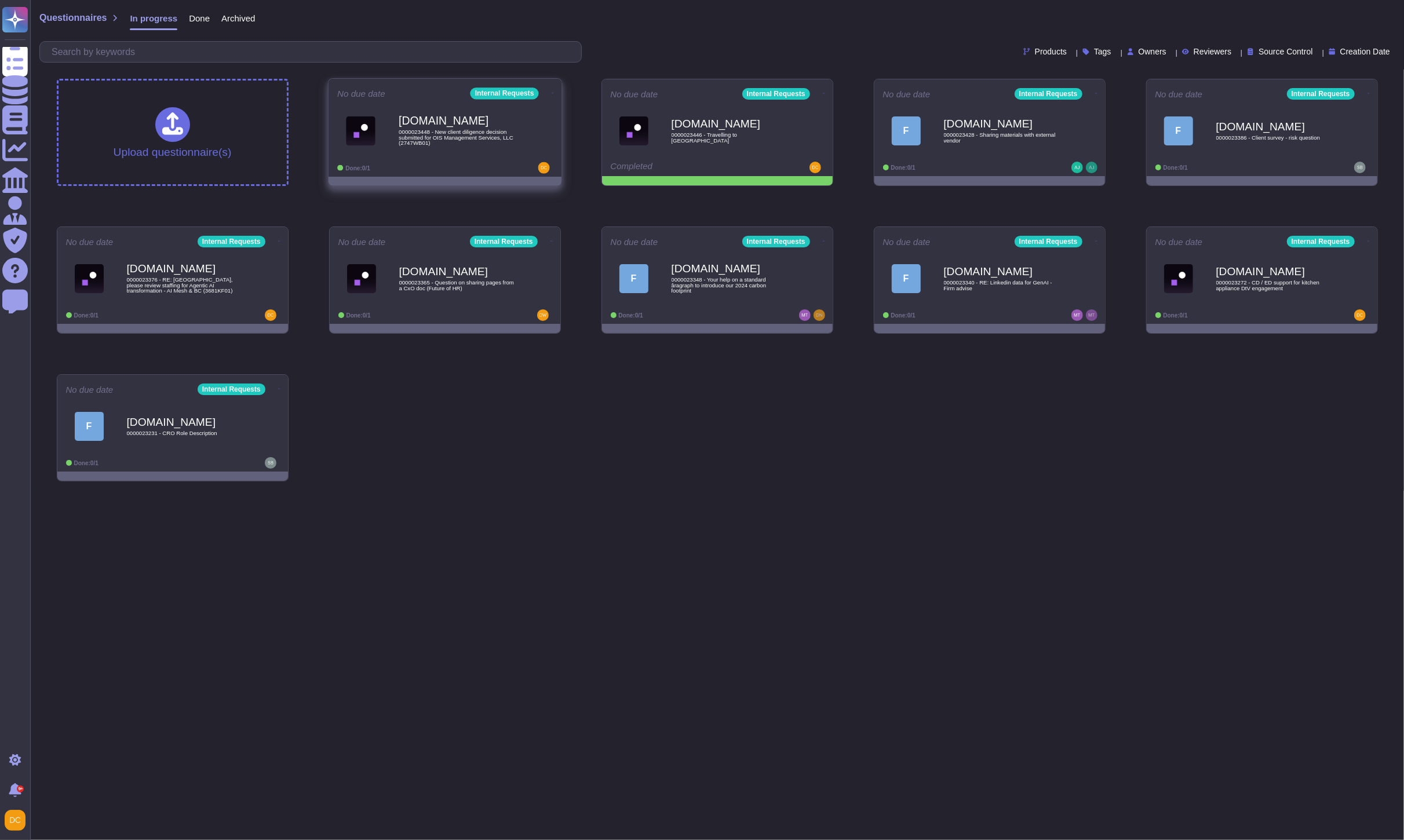
click at [429, 137] on span "0000023448 - New client diligence decision submitted for OIS Management Service…" at bounding box center [457, 137] width 117 height 17
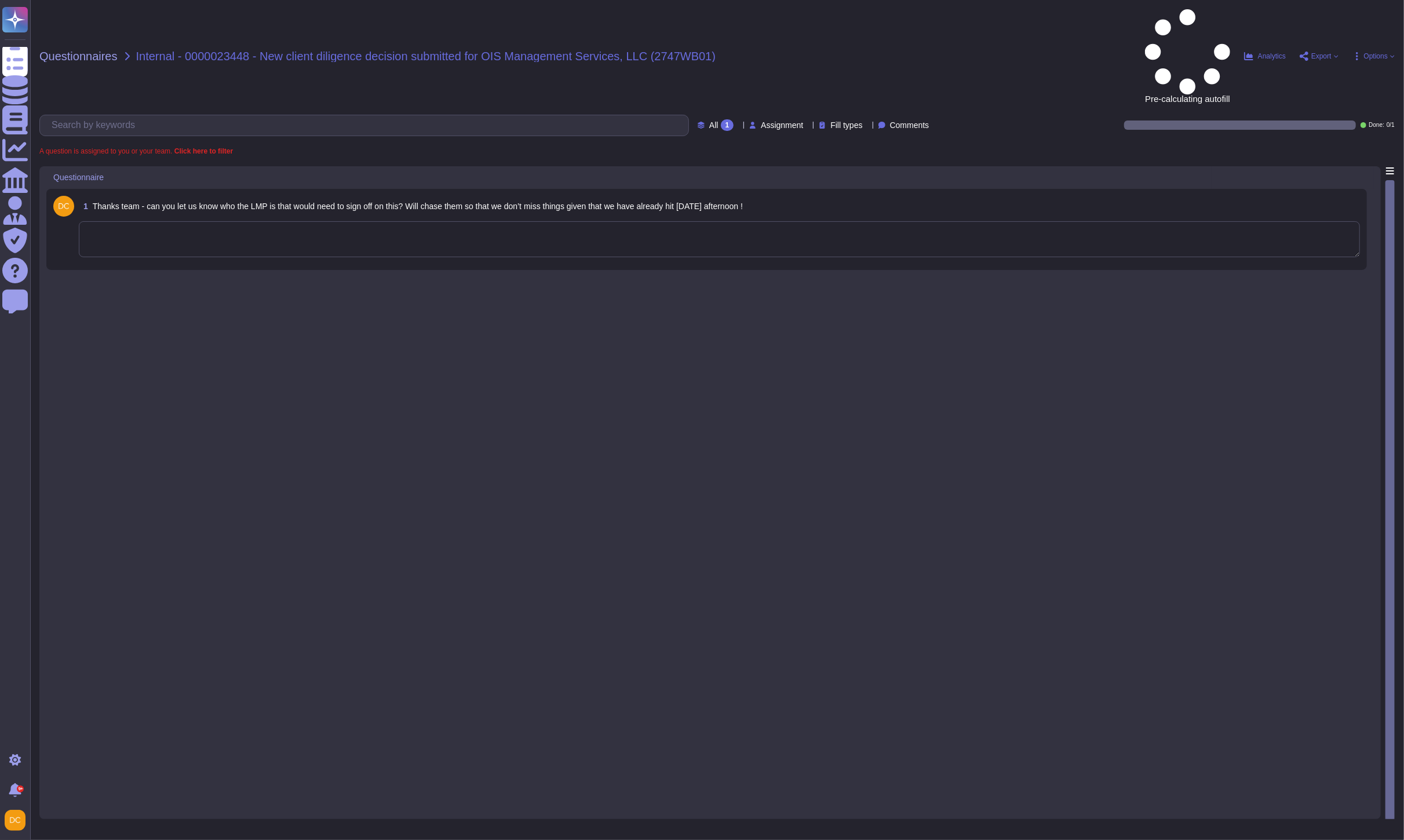
click at [216, 222] on textarea at bounding box center [719, 240] width 1281 height 36
paste textarea "I’m connecting you with @[PERSON_NAME] and @[PERSON_NAME] from the CSR team, wh…"
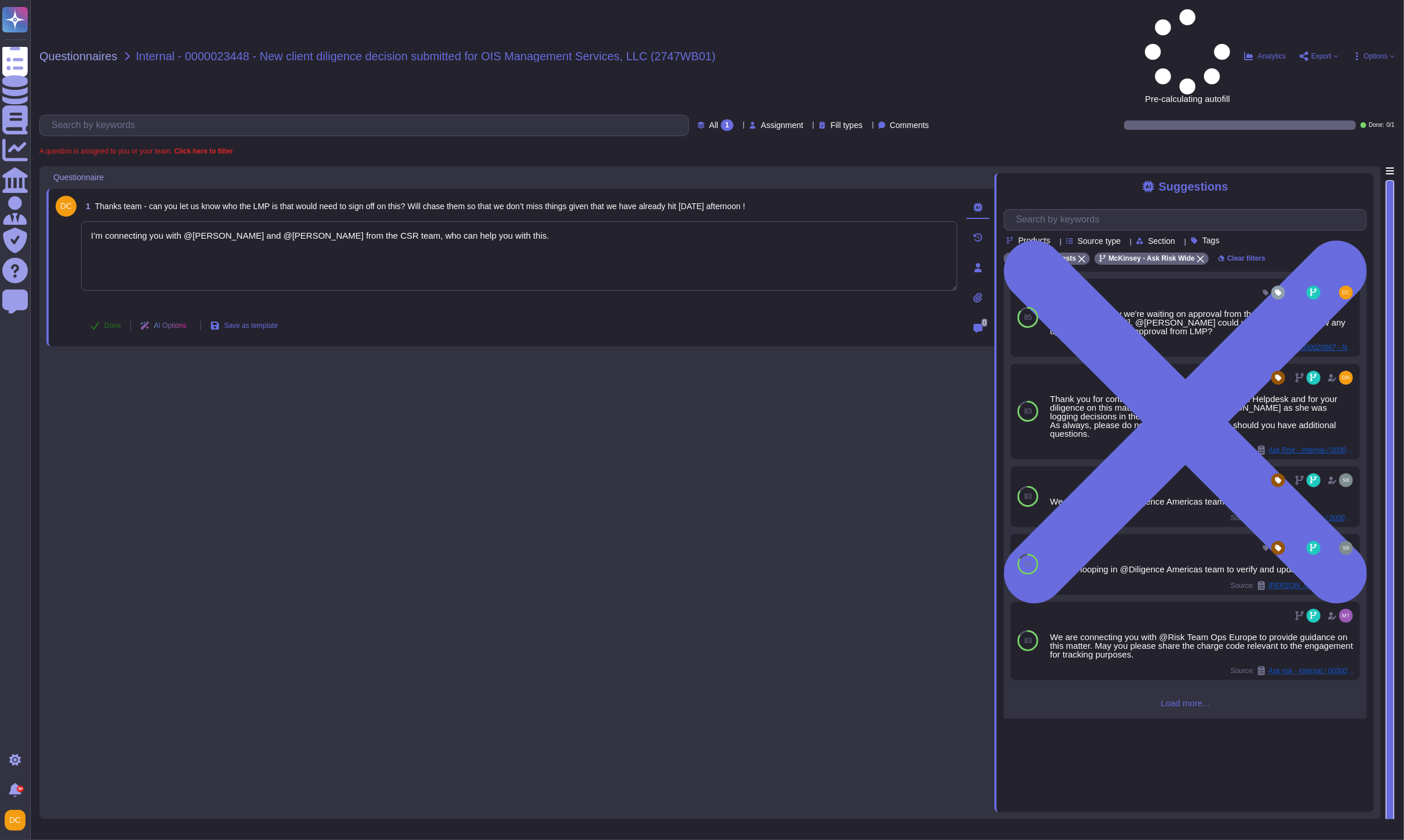
type textarea "I’m connecting you with @[PERSON_NAME] and @[PERSON_NAME] from the CSR team, wh…"
click at [95, 249] on body "Questionnaires Knowledge Base Documents Analytics CAIQ / SIG Admin Trust Center…" at bounding box center [702, 420] width 1404 height 840
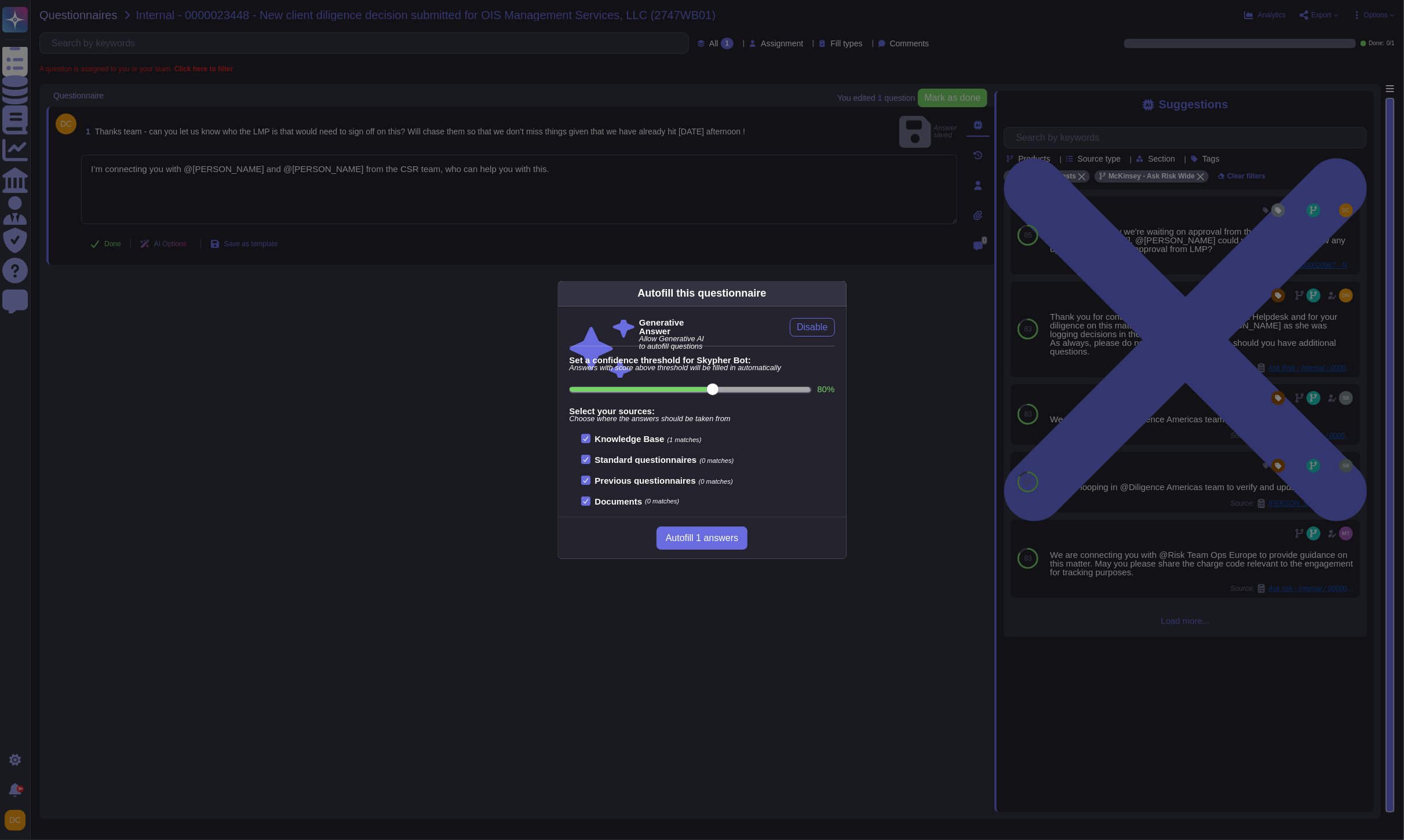
click at [94, 253] on div "Autofill this questionnaire Generative Answer Allow Generative AI to autofill q…" at bounding box center [702, 420] width 1404 height 840
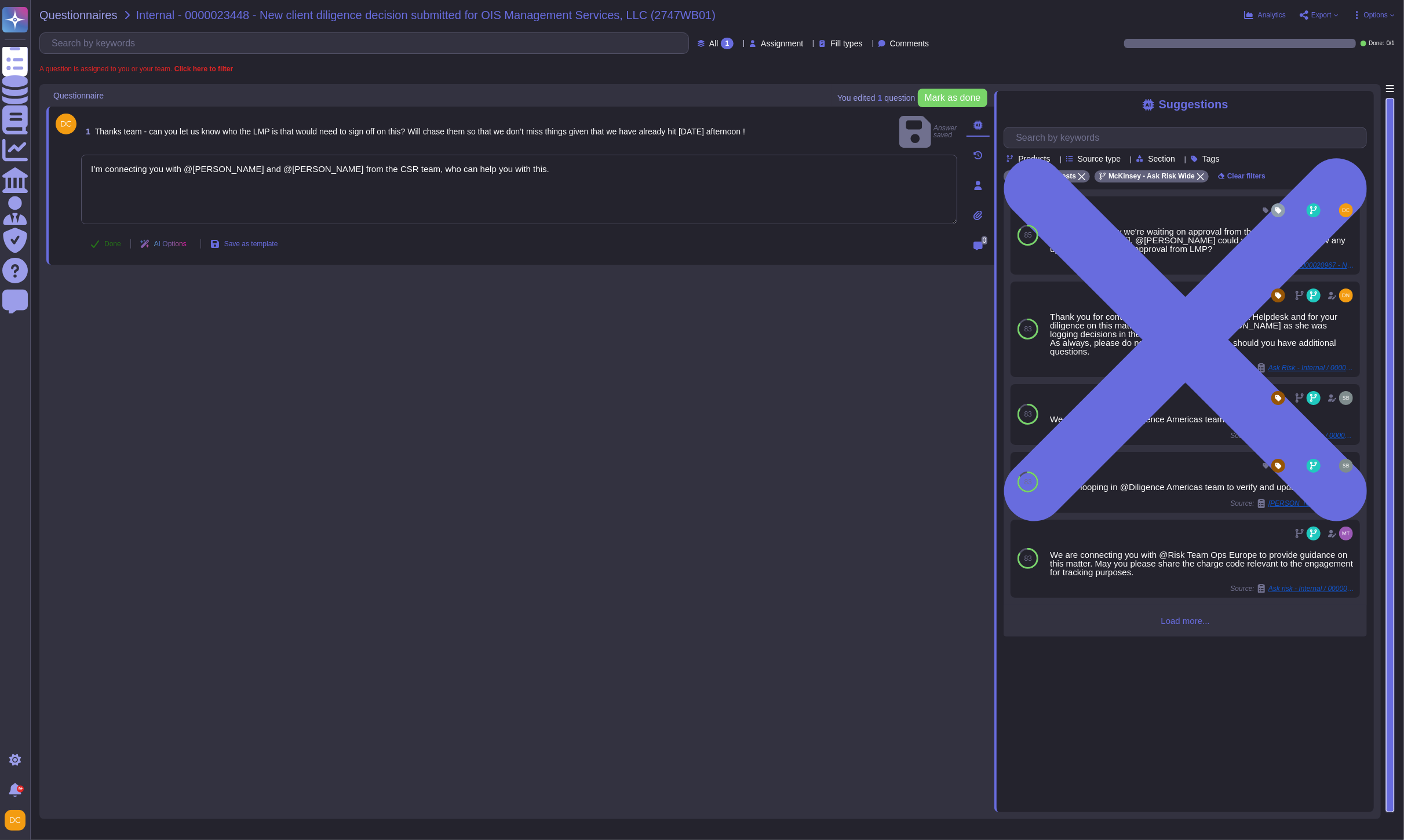
click at [97, 242] on icon at bounding box center [95, 244] width 9 height 9
